Goal: Check status

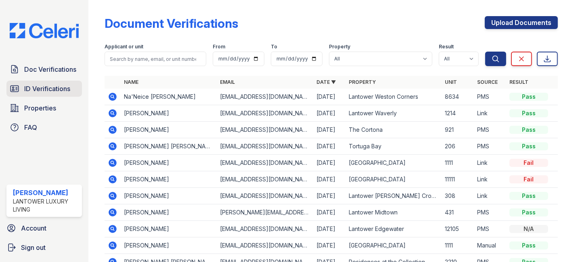
drag, startPoint x: 0, startPoint y: 0, endPoint x: 58, endPoint y: 87, distance: 104.5
click at [58, 87] on span "ID Verifications" at bounding box center [47, 89] width 46 height 10
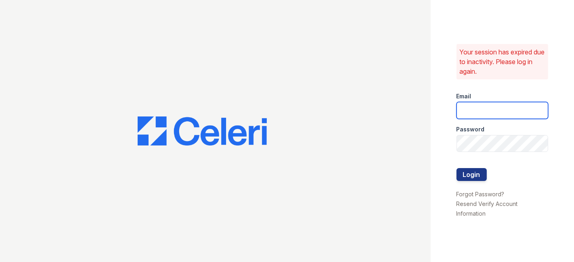
type input "[EMAIL_ADDRESS][DOMAIN_NAME]"
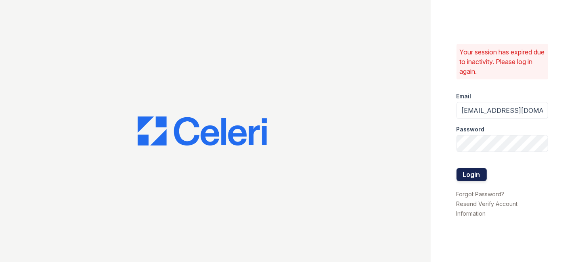
click at [472, 174] on button "Login" at bounding box center [472, 174] width 30 height 13
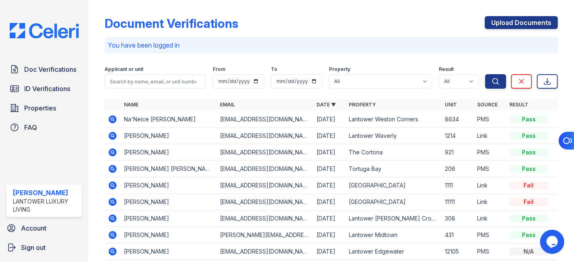
click at [111, 168] on icon at bounding box center [112, 169] width 2 height 2
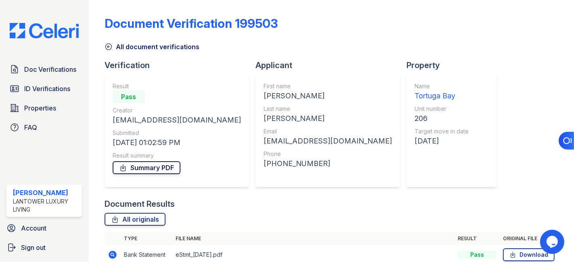
click at [144, 170] on link "Summary PDF" at bounding box center [147, 167] width 68 height 13
click at [48, 87] on span "ID Verifications" at bounding box center [47, 89] width 46 height 10
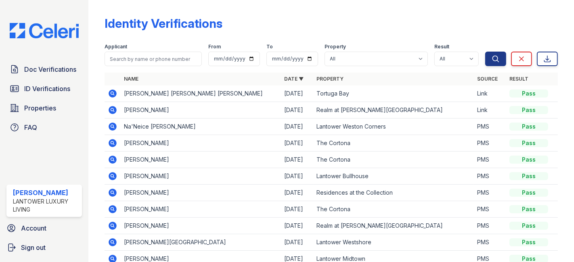
click at [111, 94] on icon at bounding box center [113, 94] width 8 height 8
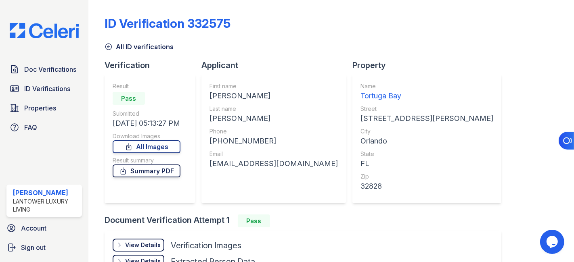
click at [151, 171] on link "Summary PDF" at bounding box center [147, 171] width 68 height 13
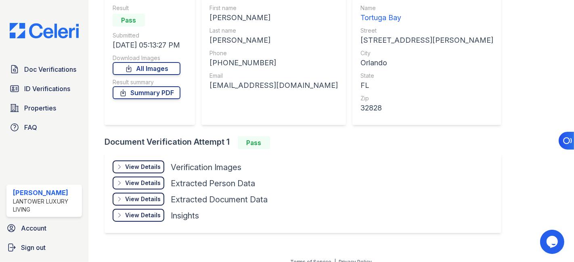
scroll to position [86, 0]
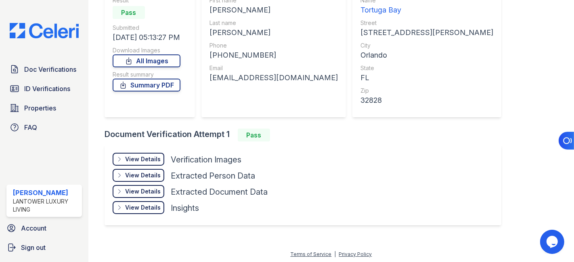
click at [145, 158] on div "View Details" at bounding box center [143, 159] width 36 height 8
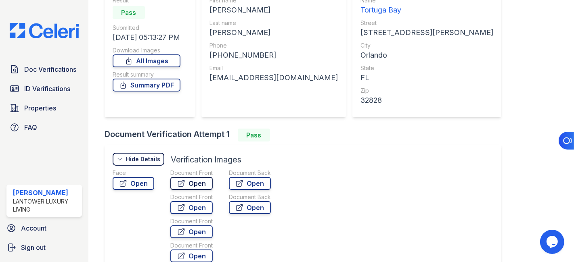
click at [193, 184] on link "Open" at bounding box center [191, 183] width 42 height 13
